Goal: Complete application form

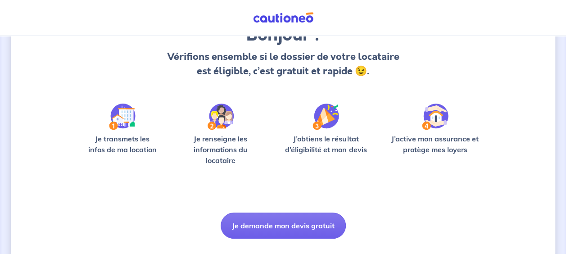
scroll to position [90, 0]
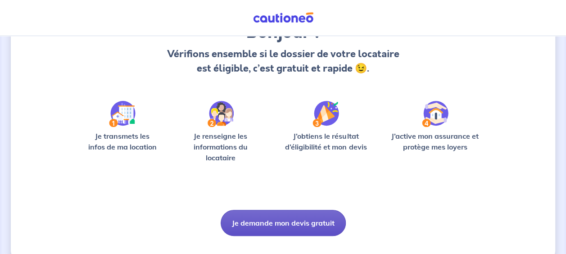
click at [296, 221] on button "Je demande mon devis gratuit" at bounding box center [283, 223] width 125 height 26
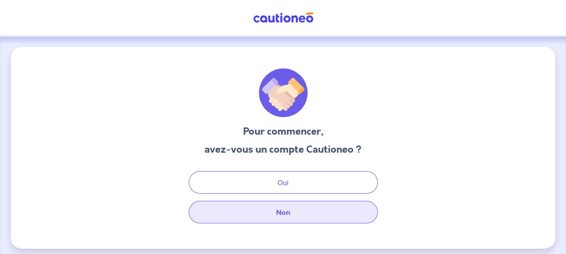
click at [292, 215] on button "Non" at bounding box center [283, 212] width 189 height 23
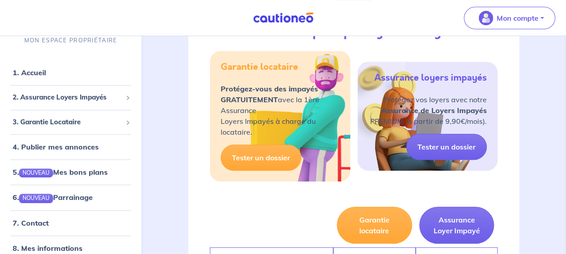
scroll to position [180, 0]
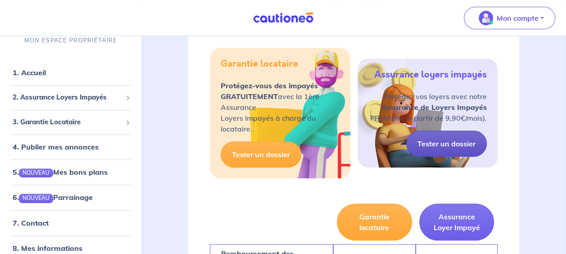
click at [448, 146] on link "Tester un dossier" at bounding box center [446, 144] width 81 height 26
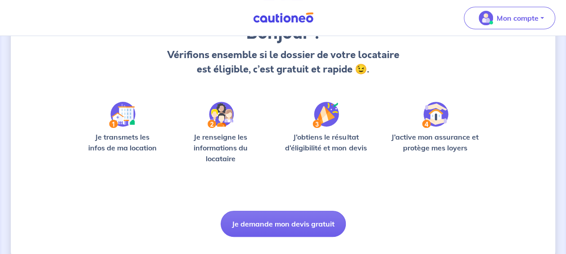
scroll to position [90, 0]
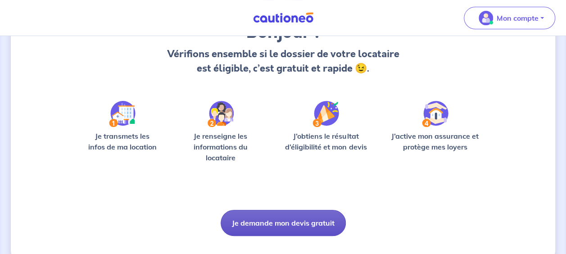
click at [324, 222] on button "Je demande mon devis gratuit" at bounding box center [283, 223] width 125 height 26
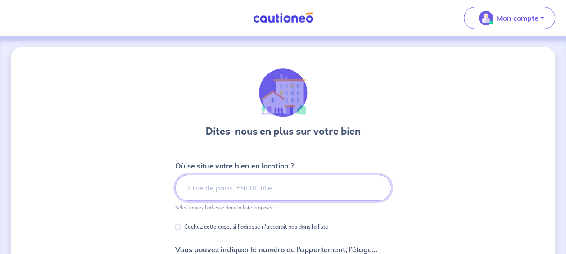
click at [257, 193] on input at bounding box center [283, 188] width 216 height 26
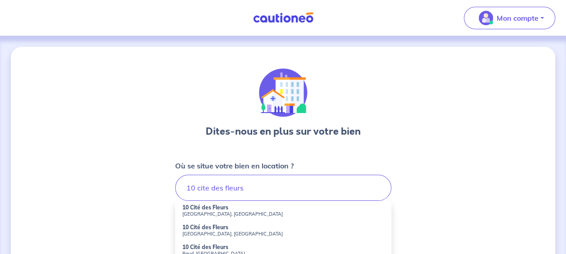
click at [198, 208] on strong "10 Cité des Fleurs" at bounding box center [205, 207] width 46 height 7
type input "10 [GEOGRAPHIC_DATA], [GEOGRAPHIC_DATA], [GEOGRAPHIC_DATA]"
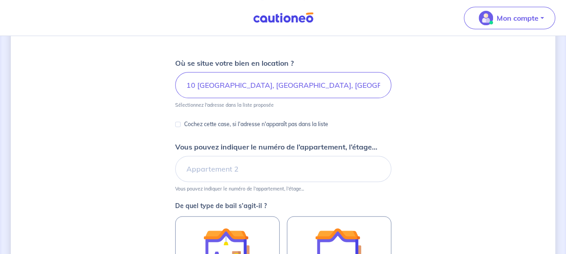
scroll to position [135, 0]
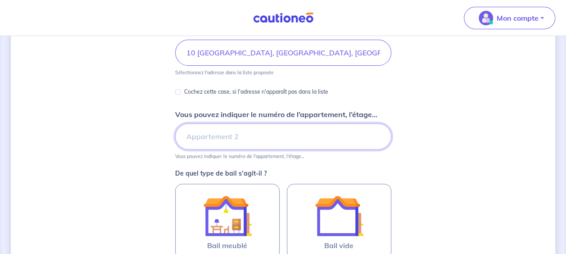
click at [285, 139] on input "Vous pouvez indiquer le numéro de l’appartement, l’étage..." at bounding box center [283, 136] width 216 height 26
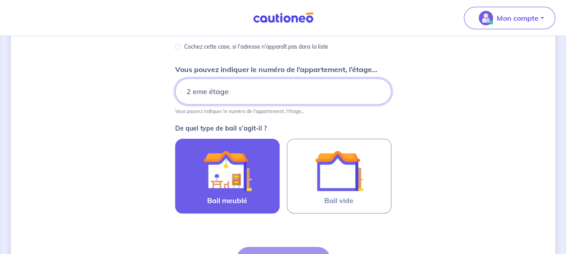
type input "2 eme étage"
click at [210, 177] on img at bounding box center [227, 170] width 49 height 49
click at [0, 0] on input "Bail meublé" at bounding box center [0, 0] width 0 height 0
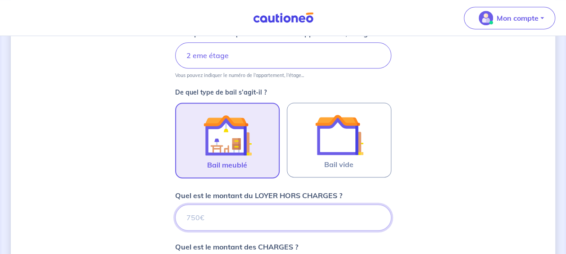
scroll to position [228, 0]
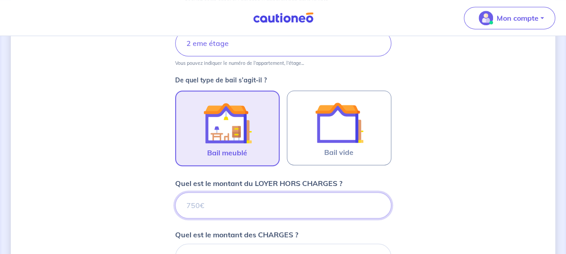
click at [214, 206] on input "Quel est le montant du LOYER HORS CHARGES ?" at bounding box center [283, 205] width 216 height 26
type input "200"
type input "2000"
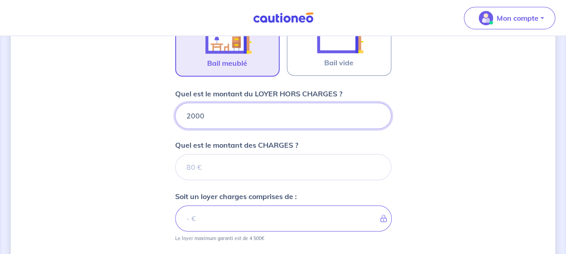
scroll to position [318, 0]
type input "2000"
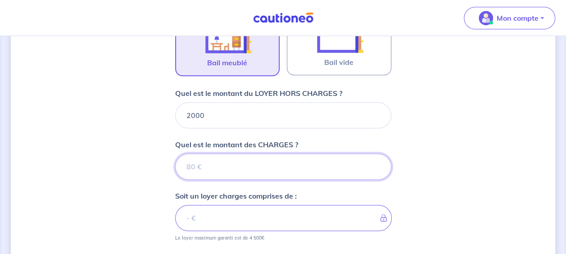
click at [204, 163] on input "Quel est le montant des CHARGES ?" at bounding box center [283, 167] width 216 height 26
type input "150"
type input "2150"
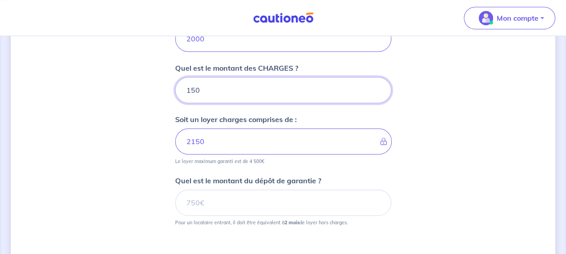
scroll to position [408, 0]
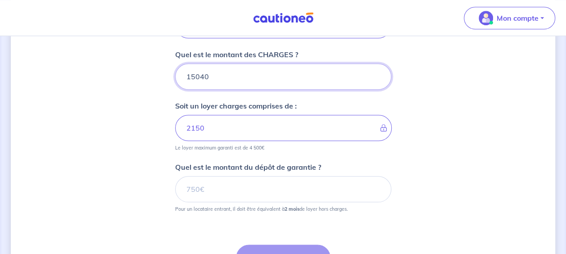
type input "150400"
type input "3504"
type input "1504000"
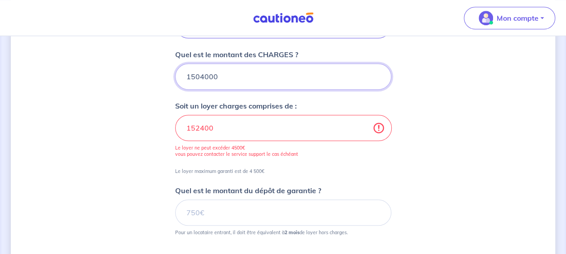
type input "1506000"
type input "150"
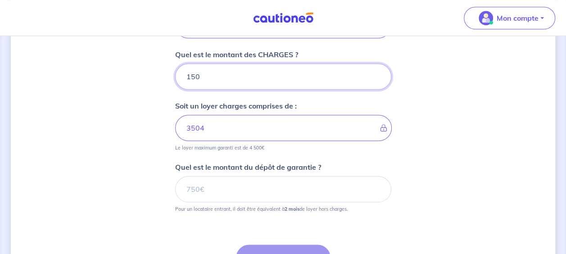
type input "2150"
type input "150"
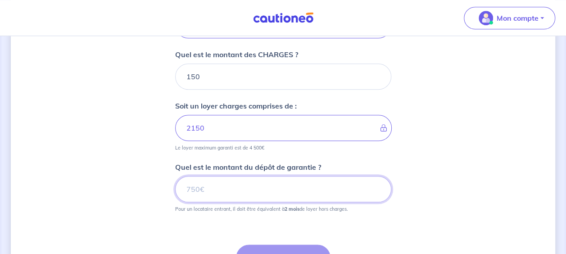
click at [209, 186] on input "Quel est le montant du dépôt de garantie ?" at bounding box center [283, 189] width 216 height 26
type input "4000"
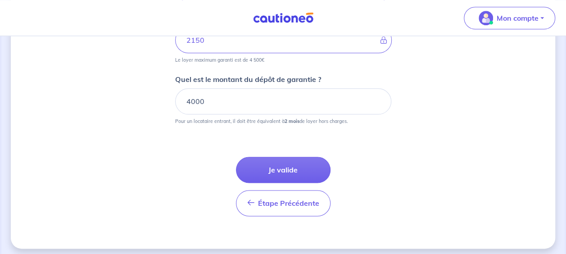
scroll to position [498, 0]
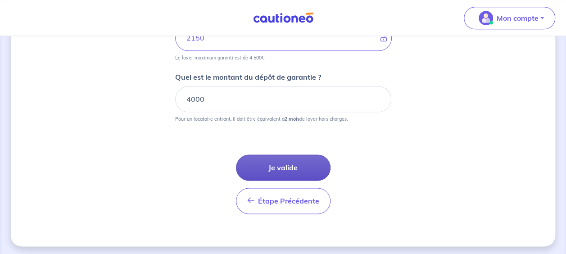
click at [284, 166] on button "Je valide" at bounding box center [283, 167] width 95 height 26
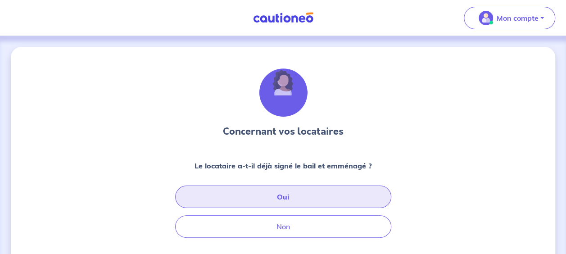
click at [296, 197] on button "Oui" at bounding box center [283, 196] width 216 height 23
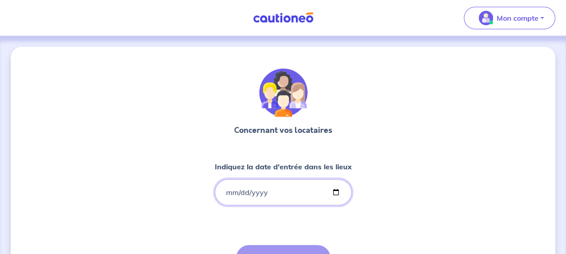
click at [335, 192] on input "Indiquez la date d'entrée dans les lieux" at bounding box center [283, 192] width 137 height 26
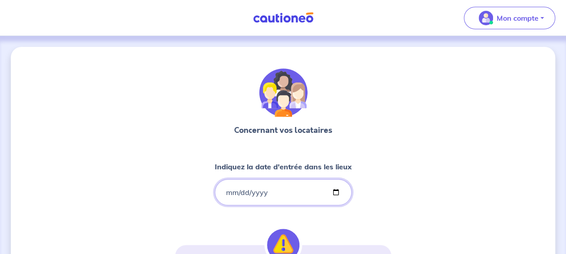
type input "[DATE]"
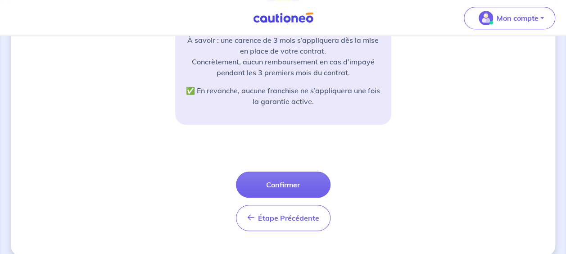
scroll to position [258, 0]
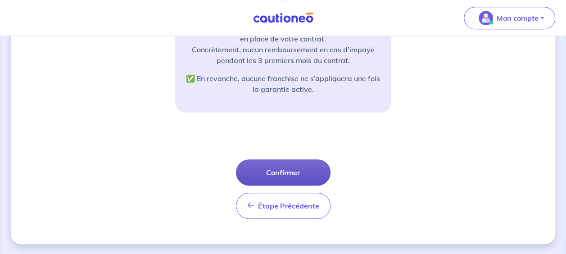
click at [272, 171] on button "Confirmer" at bounding box center [283, 172] width 95 height 26
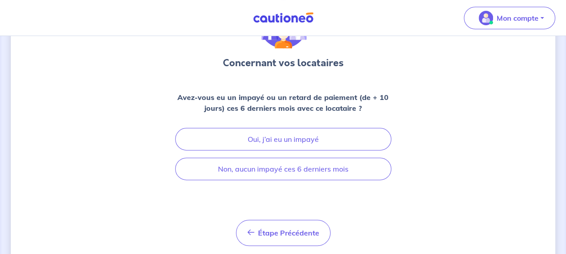
scroll to position [90, 0]
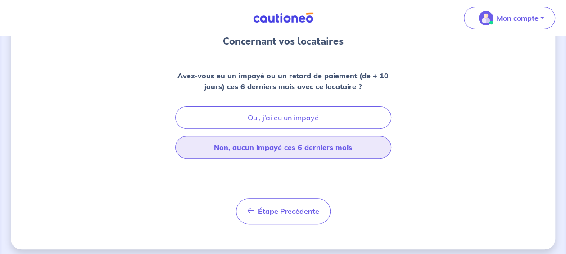
click at [269, 146] on button "Non, aucun impayé ces 6 derniers mois" at bounding box center [283, 147] width 216 height 23
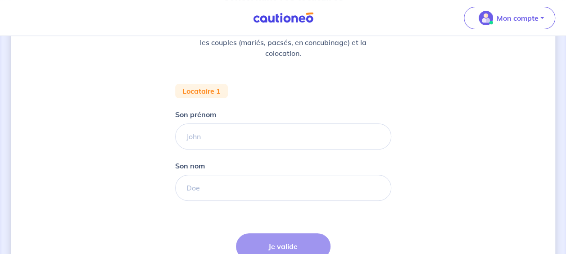
scroll to position [135, 0]
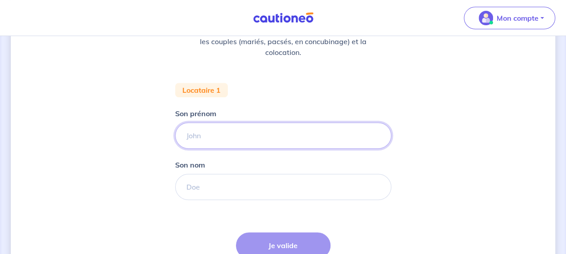
click at [268, 136] on input "Son prénom" at bounding box center [283, 135] width 216 height 26
type input "Mlle"
click at [271, 184] on input "Son nom" at bounding box center [283, 187] width 216 height 26
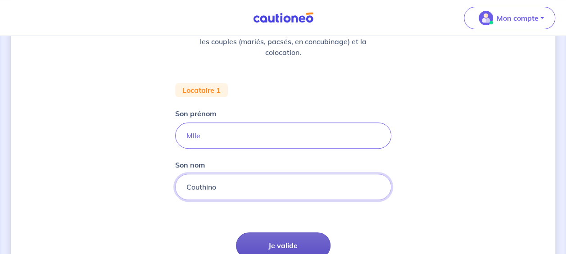
type input "Couthino"
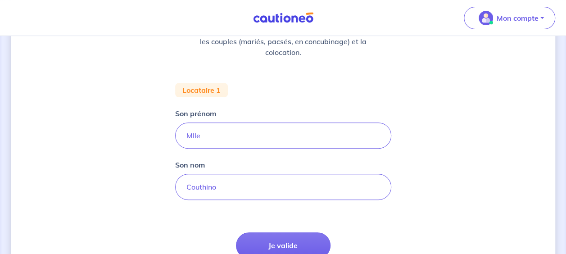
click at [289, 241] on button "Je valide" at bounding box center [283, 245] width 95 height 26
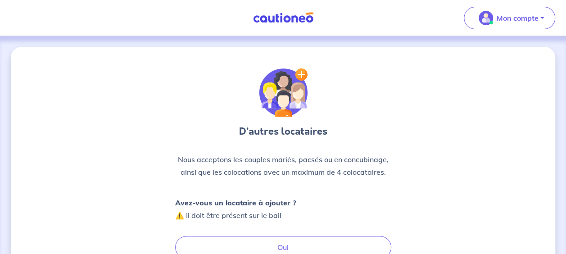
scroll to position [45, 0]
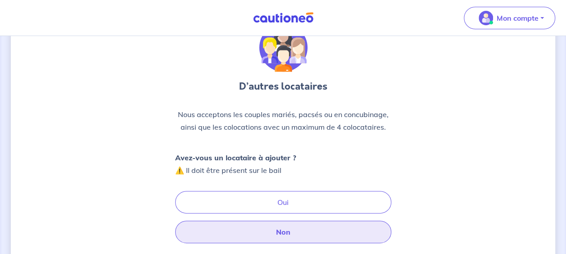
click at [288, 233] on button "Non" at bounding box center [283, 232] width 216 height 23
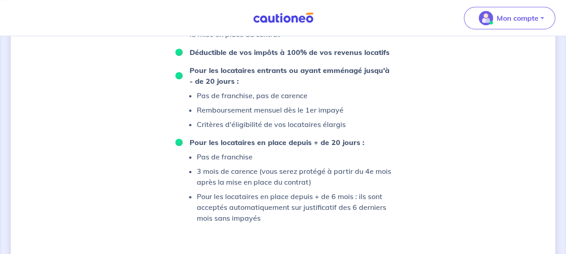
scroll to position [540, 0]
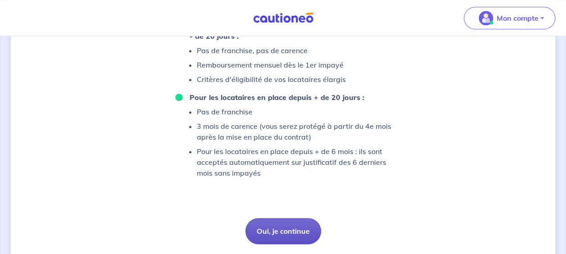
click at [298, 226] on button "Oui, je continue" at bounding box center [283, 231] width 76 height 26
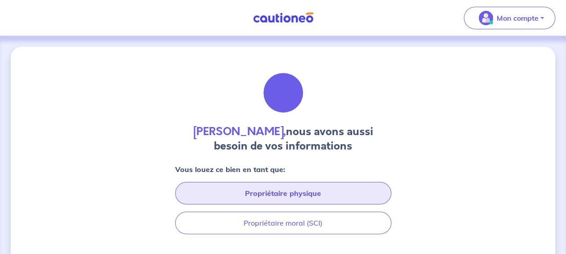
click at [320, 189] on button "Propriétaire physique" at bounding box center [283, 193] width 216 height 23
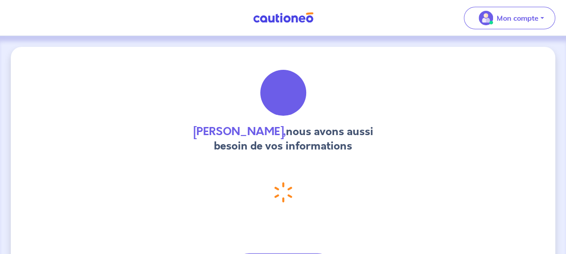
select select "FR"
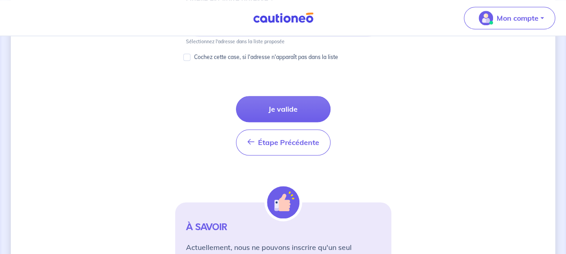
scroll to position [495, 0]
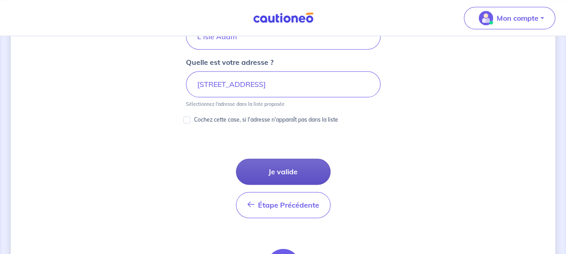
click at [295, 168] on button "Je valide" at bounding box center [283, 171] width 95 height 26
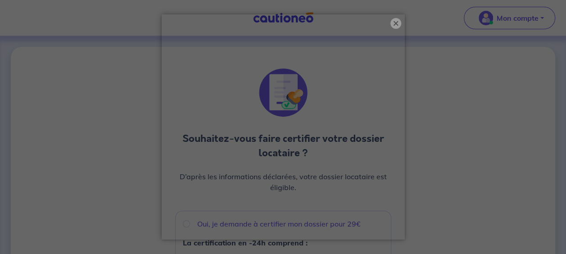
click at [396, 22] on button "×" at bounding box center [395, 23] width 11 height 11
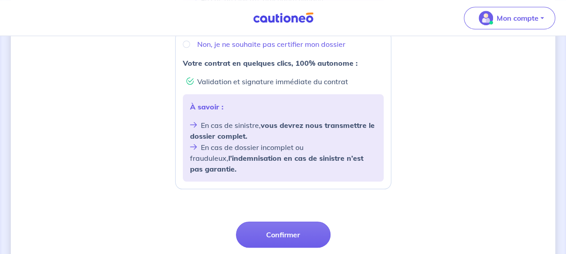
scroll to position [405, 0]
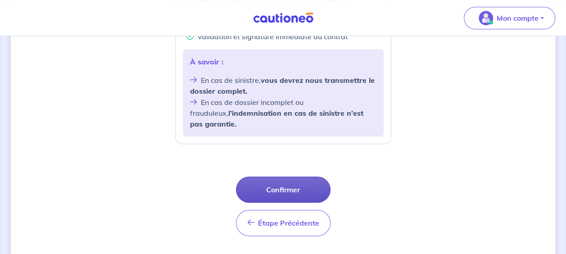
click at [287, 176] on button "Confirmer" at bounding box center [283, 189] width 95 height 26
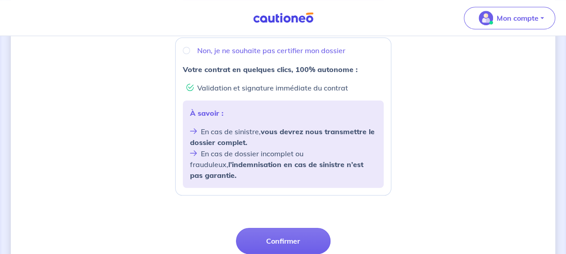
scroll to position [327, 0]
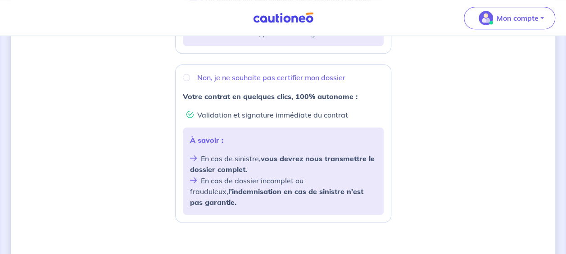
click at [237, 76] on p "Non, je ne souhaite pas certifier mon dossier" at bounding box center [271, 77] width 148 height 11
click at [190, 76] on input "Non, je ne souhaite pas certifier mon dossier" at bounding box center [186, 77] width 7 height 7
radio input "true"
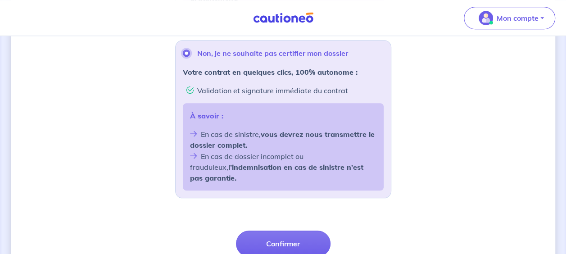
scroll to position [417, 0]
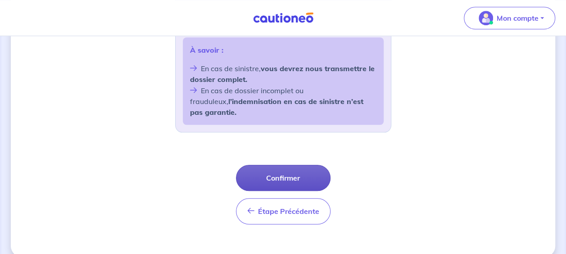
click at [282, 165] on button "Confirmer" at bounding box center [283, 178] width 95 height 26
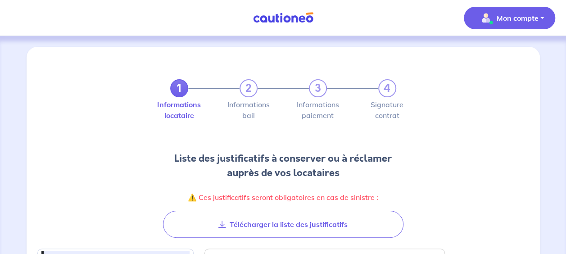
click at [526, 21] on p "Mon compte" at bounding box center [518, 18] width 42 height 11
click at [487, 76] on link "Me déconnecter" at bounding box center [500, 77] width 72 height 14
